Goal: Task Accomplishment & Management: Manage account settings

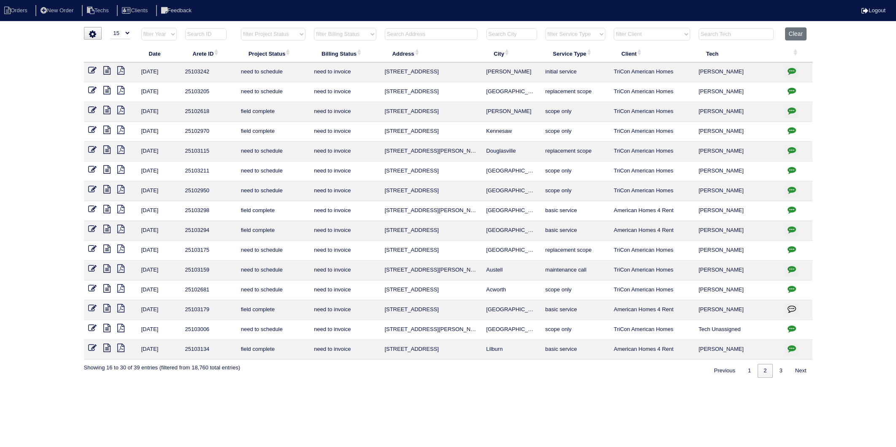
select select "15"
select select "need to invoice"
click at [403, 36] on input "text" at bounding box center [431, 34] width 93 height 12
type input "152"
select select "need to invoice"
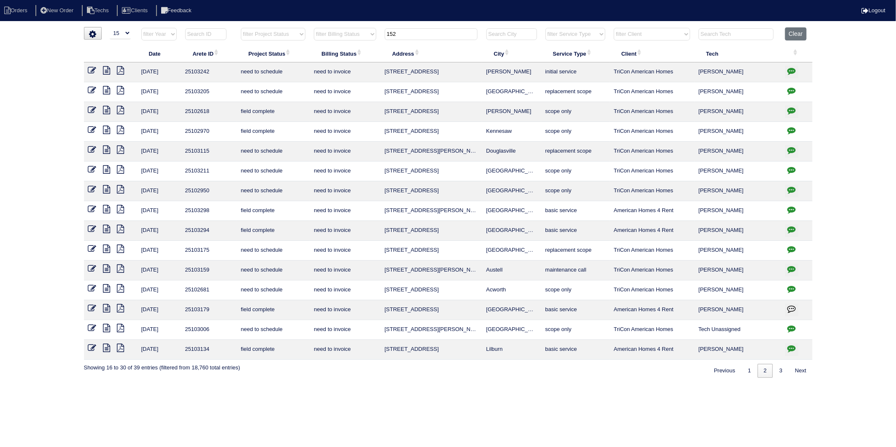
type input "152"
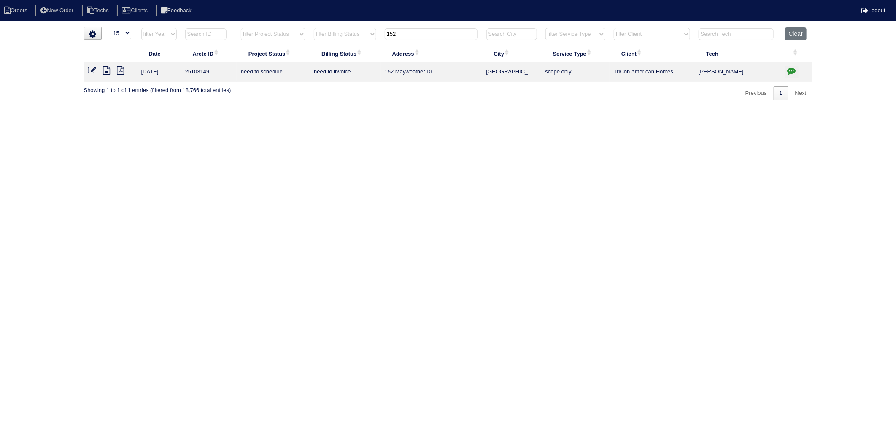
drag, startPoint x: 92, startPoint y: 70, endPoint x: 100, endPoint y: 70, distance: 7.6
click at [92, 70] on icon at bounding box center [92, 70] width 8 height 8
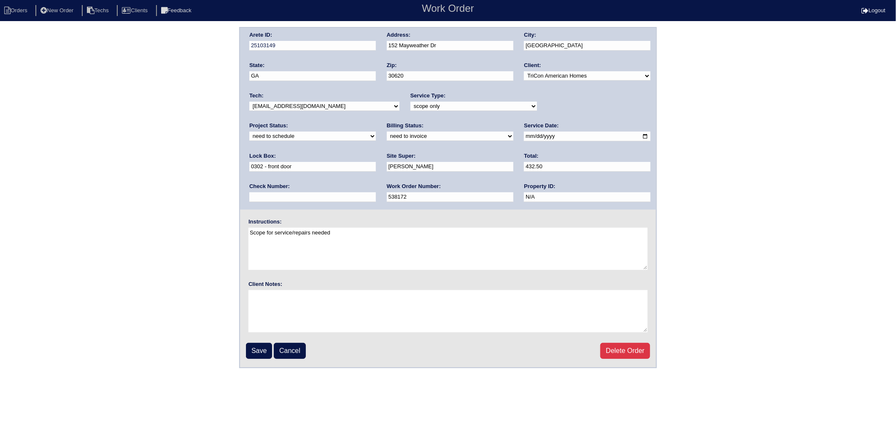
drag, startPoint x: 263, startPoint y: 134, endPoint x: 260, endPoint y: 140, distance: 6.3
click at [387, 134] on select "need to quote quoted need to invoice invoiced paid warranty purchase order need…" at bounding box center [450, 136] width 127 height 9
select select "invoiced"
click at [387, 132] on select "need to quote quoted need to invoice invoiced paid warranty purchase order need…" at bounding box center [450, 136] width 127 height 9
click at [254, 350] on input "Save" at bounding box center [259, 351] width 26 height 16
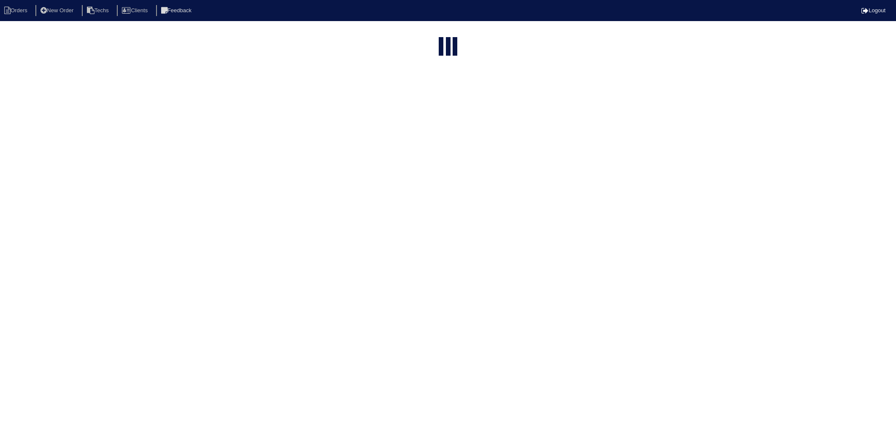
select select "15"
select select "need to invoice"
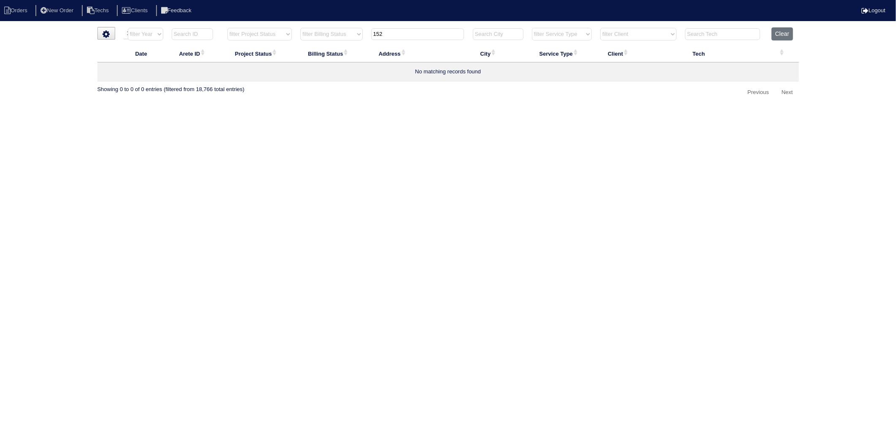
drag, startPoint x: 442, startPoint y: 127, endPoint x: 528, endPoint y: 70, distance: 103.1
click at [443, 108] on html "Orders New Order Techs Clients Feedback Logout Orders New Order Users Clients M…" at bounding box center [448, 54] width 896 height 108
click at [775, 35] on button "Clear" at bounding box center [783, 33] width 22 height 13
select select
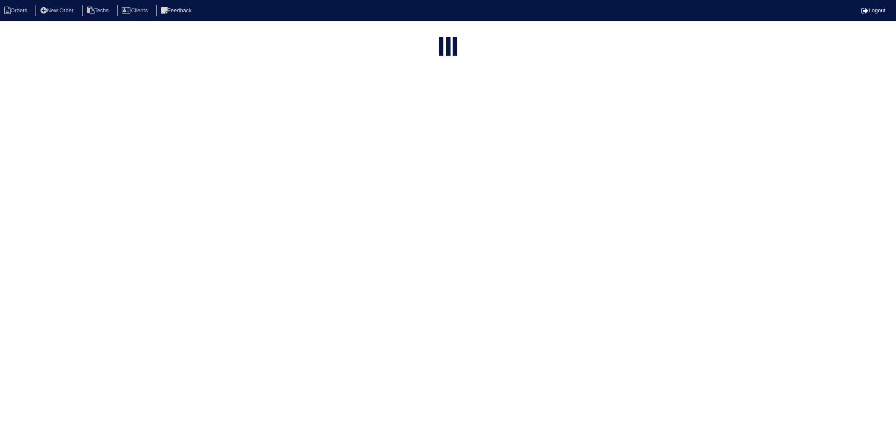
select select "15"
